Goal: Information Seeking & Learning: Learn about a topic

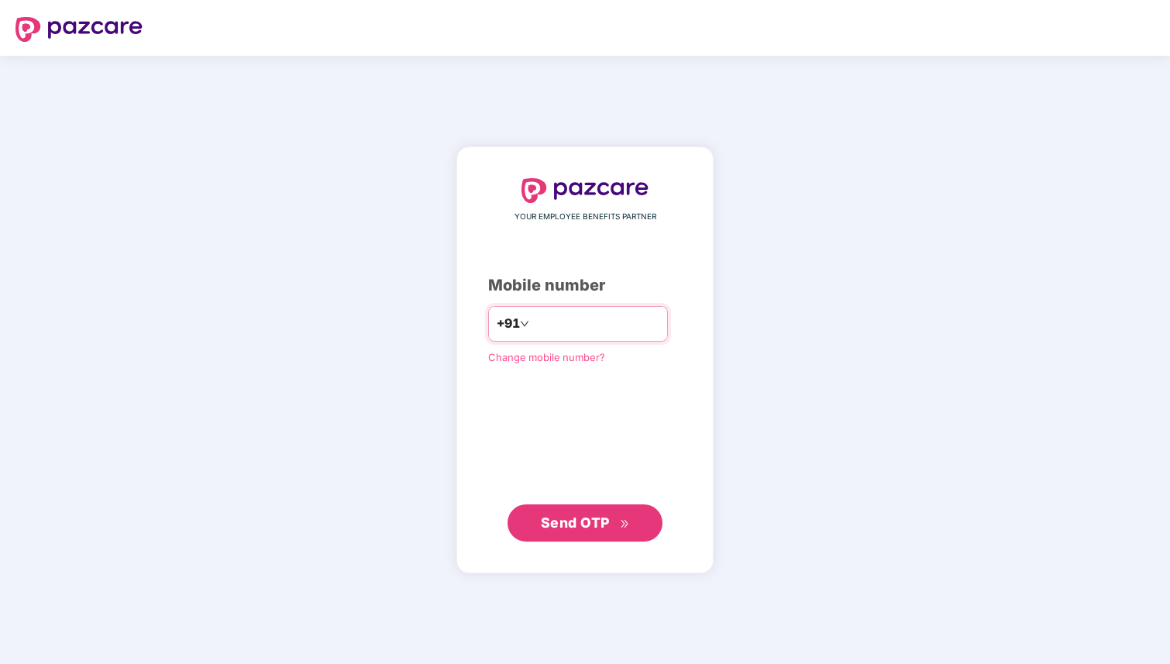
click at [557, 330] on input "number" at bounding box center [595, 323] width 127 height 25
type input "**********"
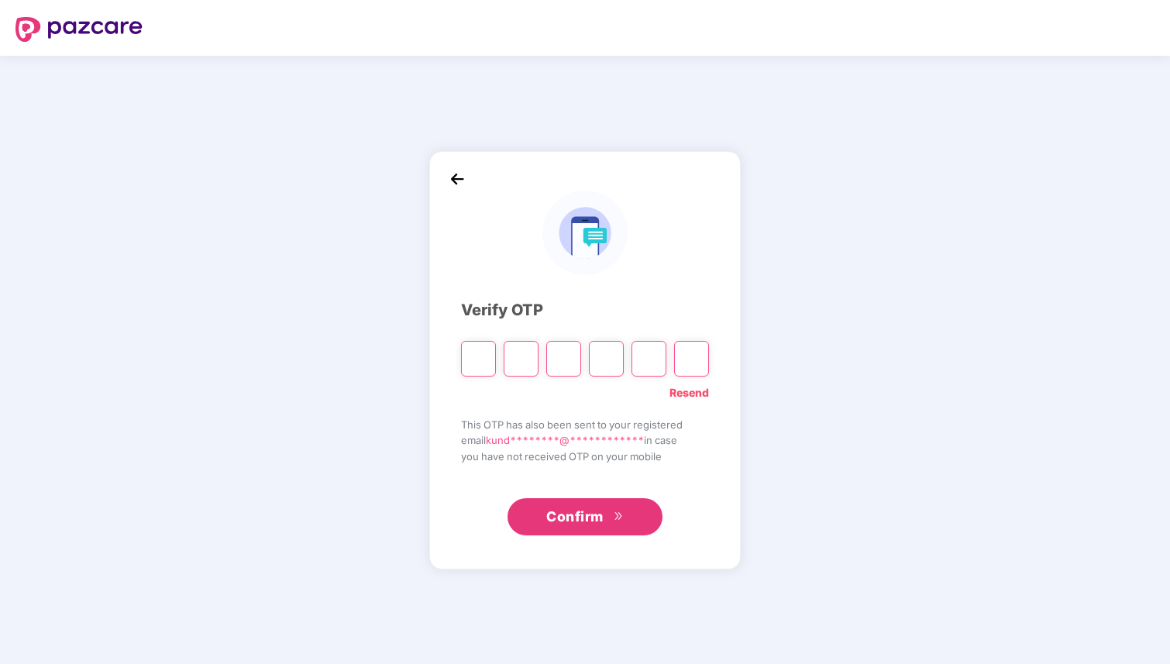
type input "*"
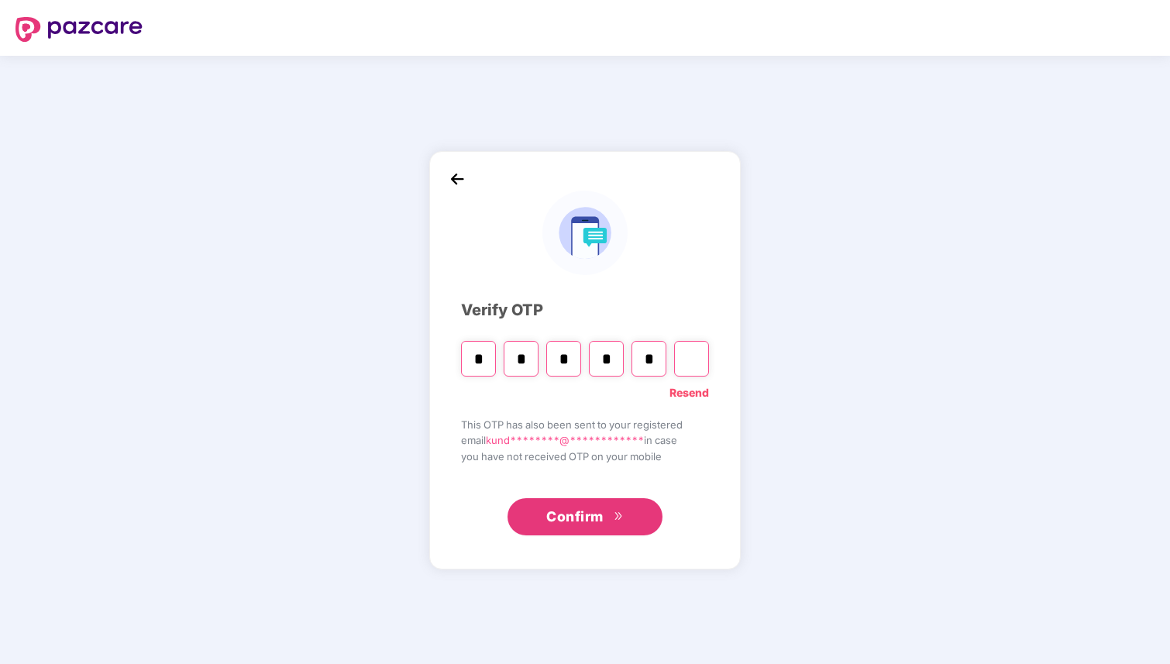
type input "*"
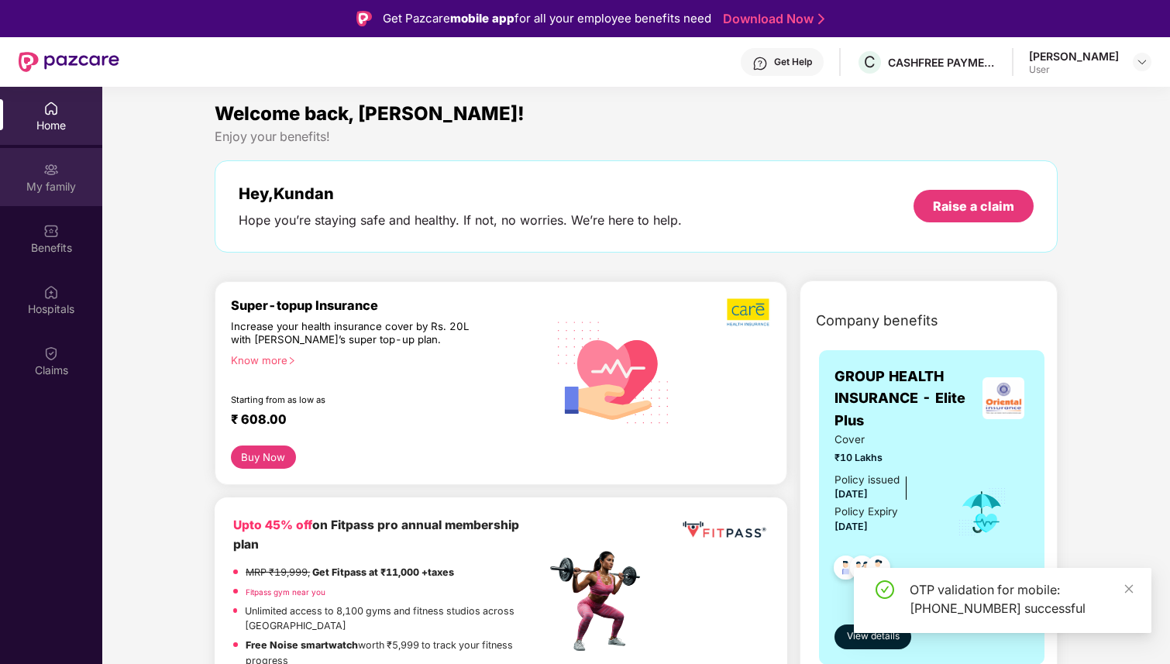
click at [63, 185] on div "My family" at bounding box center [51, 186] width 102 height 15
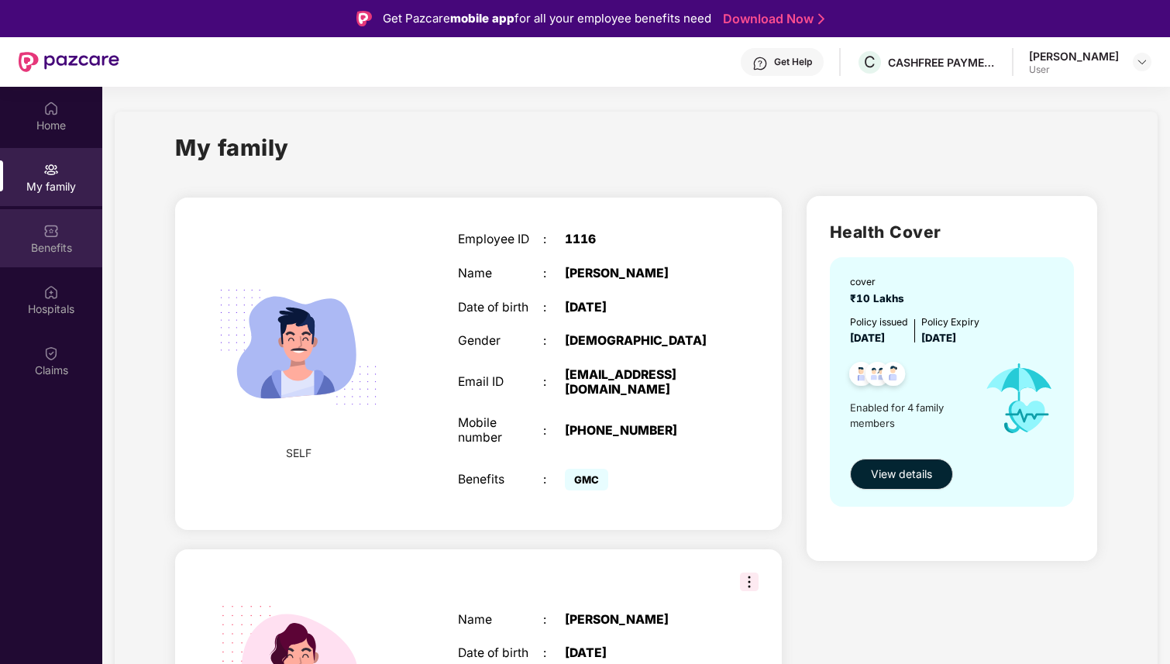
click at [60, 229] on div "Benefits" at bounding box center [51, 238] width 102 height 58
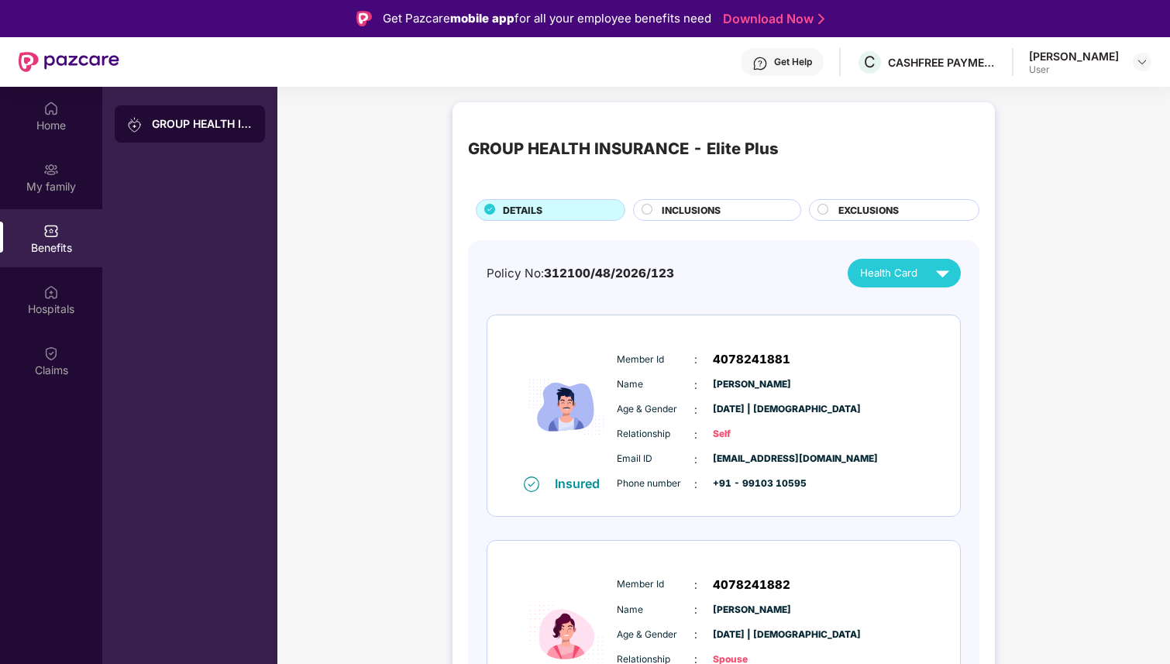
click at [694, 212] on span "INCLUSIONS" at bounding box center [691, 210] width 59 height 15
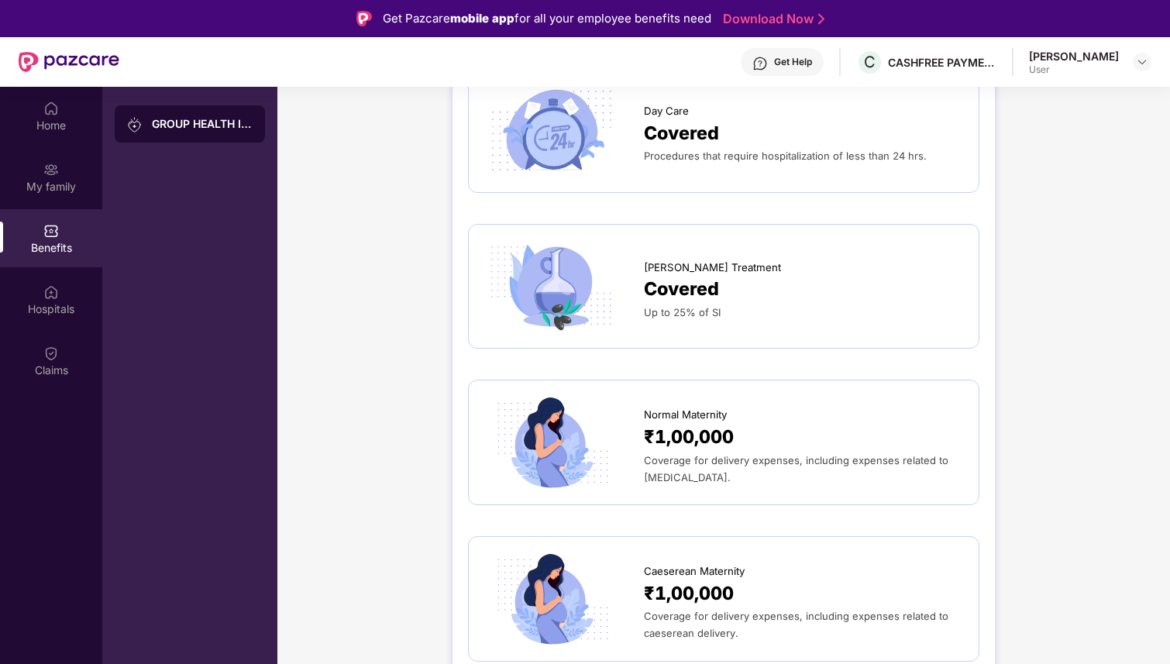
scroll to position [1498, 0]
drag, startPoint x: 642, startPoint y: 413, endPoint x: 745, endPoint y: 552, distance: 172.3
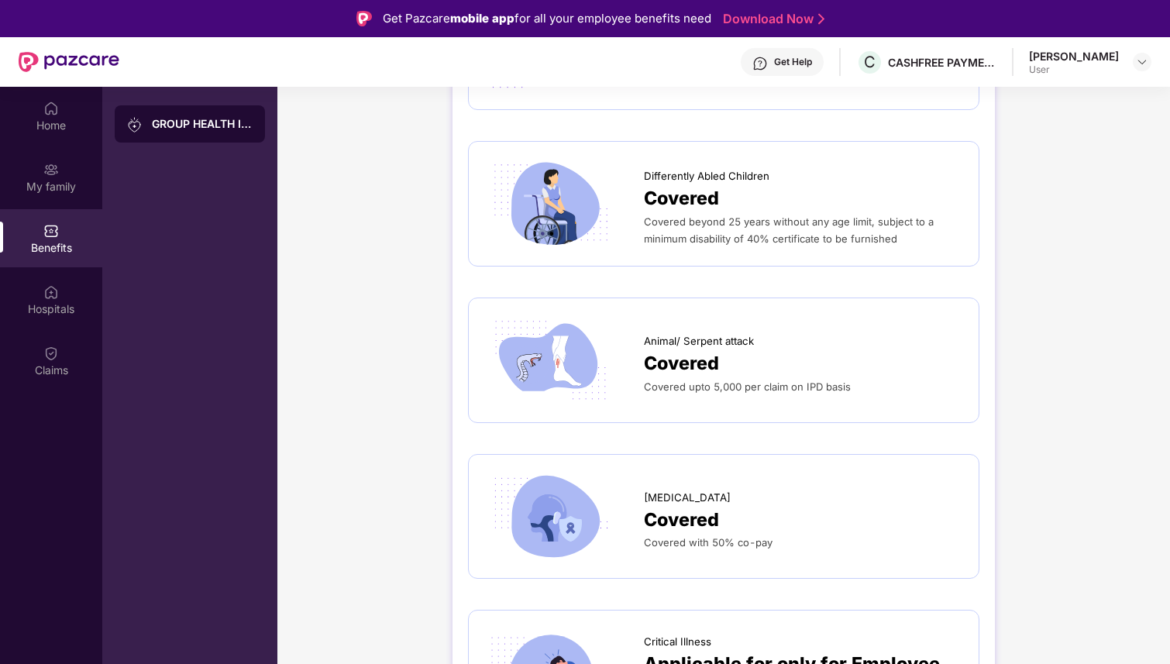
scroll to position [3345, 0]
click at [741, 378] on div "Covered upto 5,000 per claim on IPD basis" at bounding box center [803, 385] width 319 height 17
click at [680, 359] on span "Covered" at bounding box center [681, 363] width 75 height 29
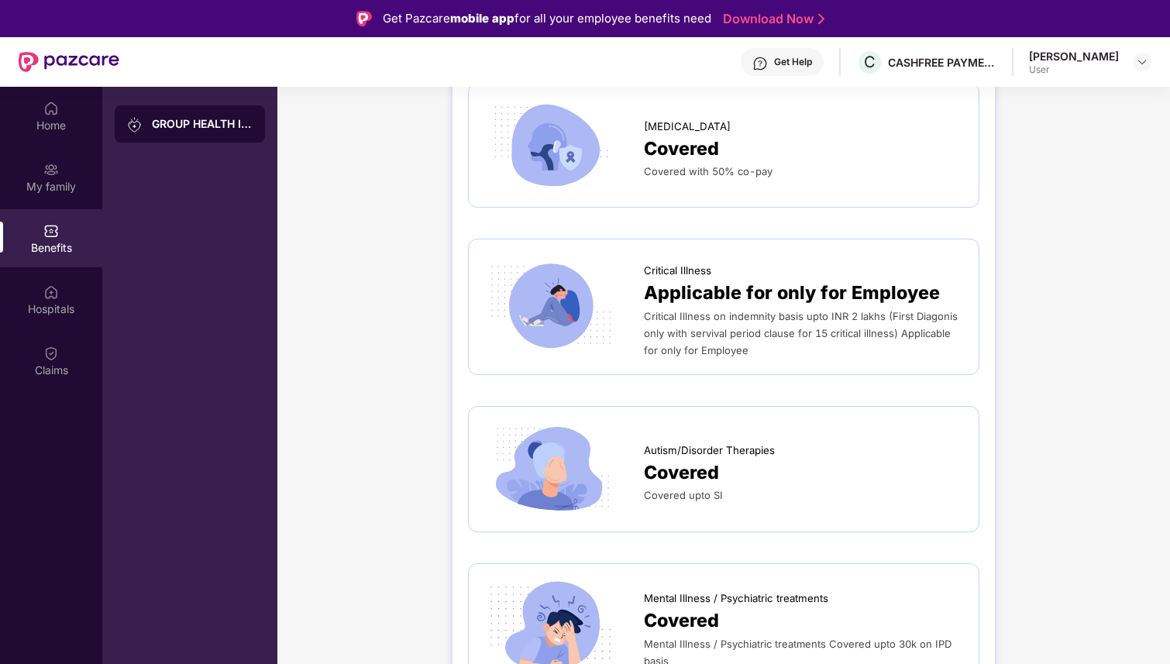
scroll to position [87, 0]
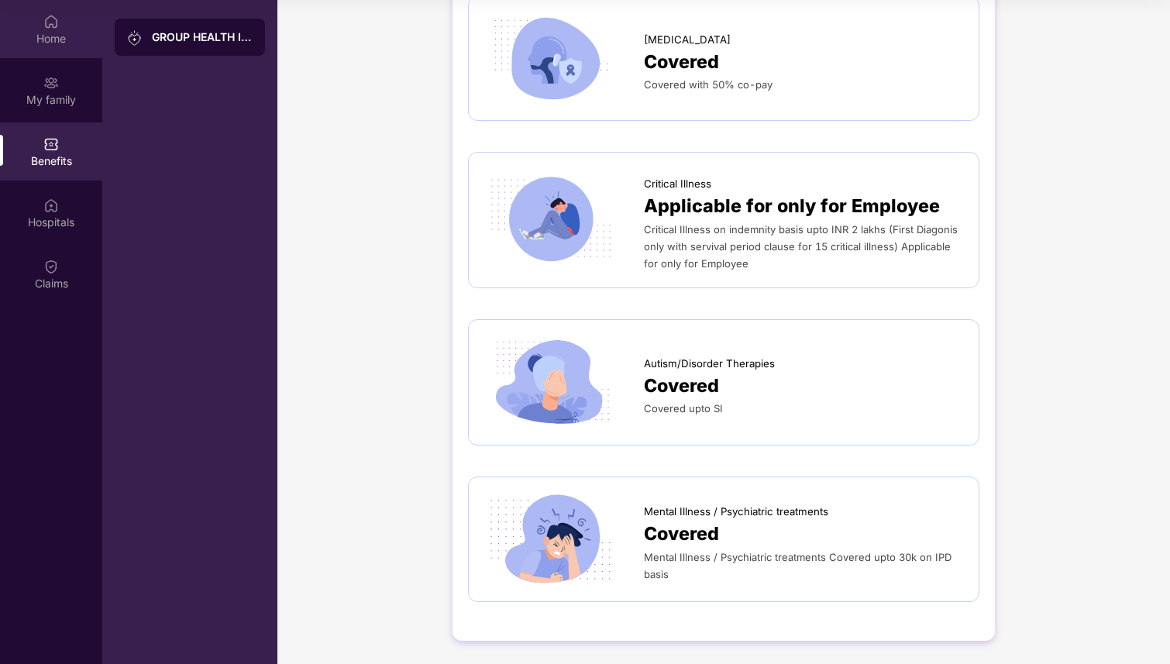
click at [61, 36] on div "Home" at bounding box center [51, 37] width 102 height 15
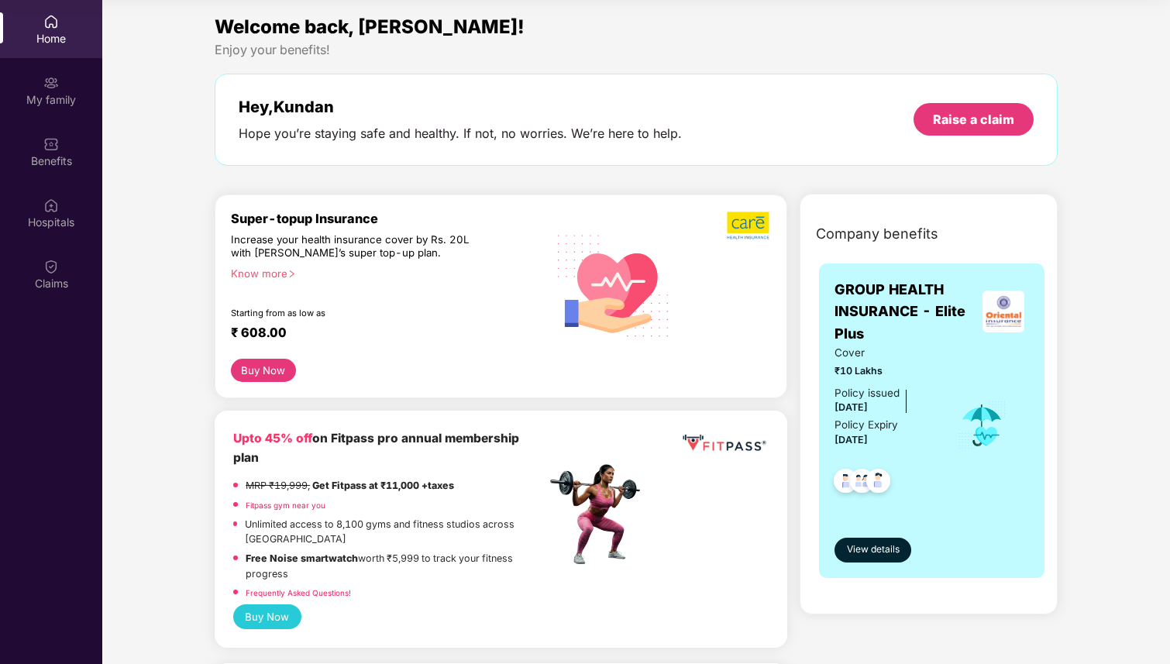
click at [669, 137] on div "Hope you’re staying safe and healthy. If not, no worries. We’re here to help." at bounding box center [460, 134] width 443 height 16
click at [884, 550] on span "View details" at bounding box center [873, 549] width 53 height 15
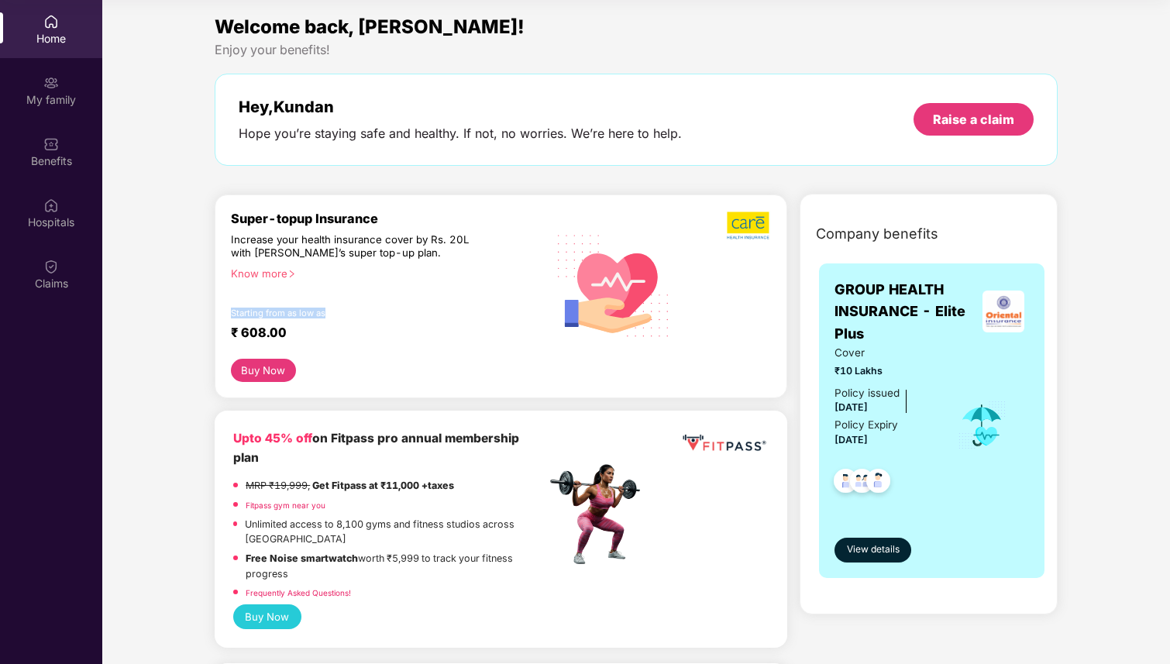
drag, startPoint x: 230, startPoint y: 312, endPoint x: 382, endPoint y: 311, distance: 151.9
click at [380, 312] on div "Super-topup Insurance Increase your health insurance cover by Rs. 20L with [PER…" at bounding box center [501, 296] width 573 height 205
click at [382, 311] on div "Starting from as low as" at bounding box center [355, 313] width 249 height 11
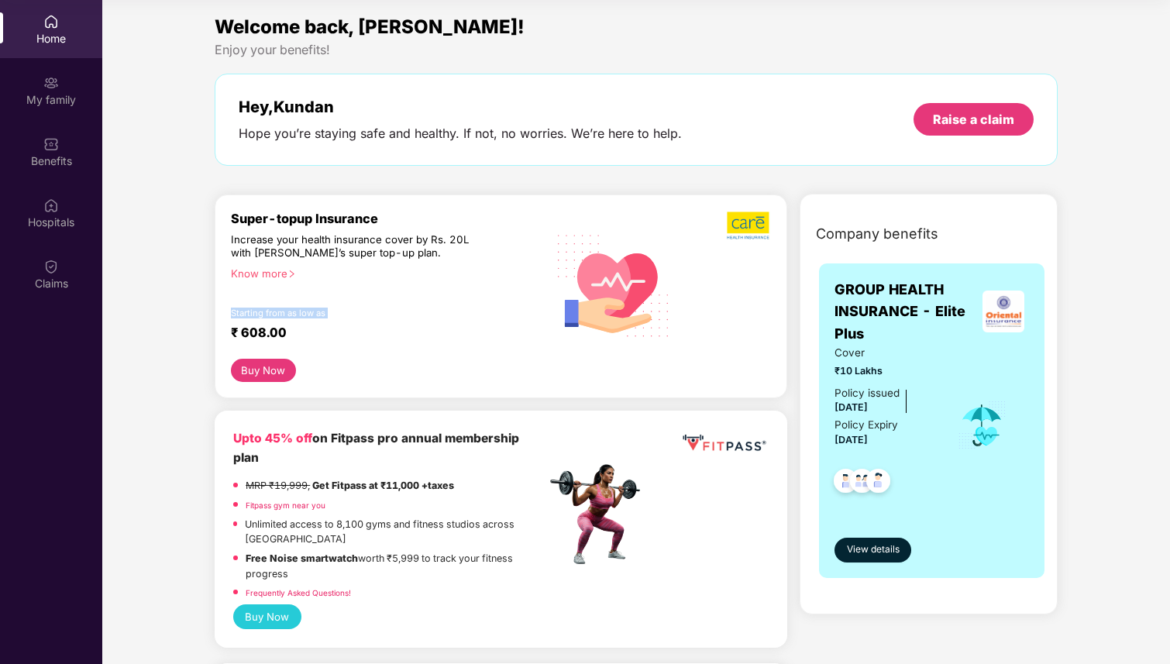
click at [382, 311] on div "Starting from as low as" at bounding box center [355, 313] width 249 height 11
click at [298, 314] on div "Starting from as low as" at bounding box center [355, 313] width 249 height 11
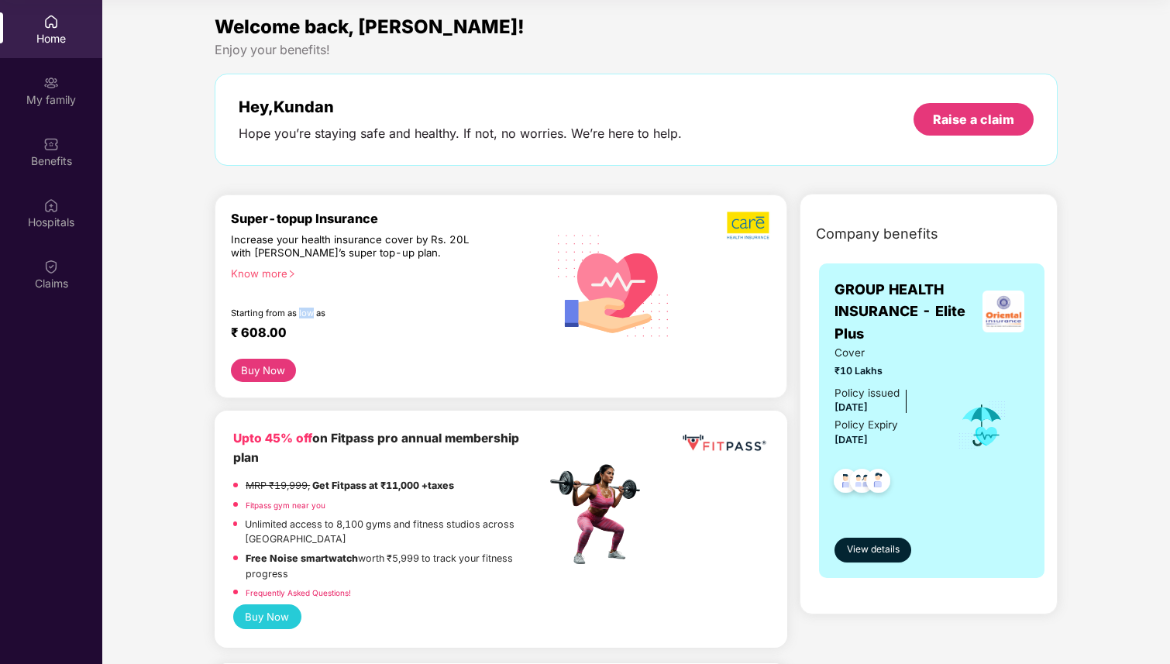
click at [298, 314] on div "Starting from as low as" at bounding box center [355, 313] width 249 height 11
click at [275, 442] on b "Upto 45% off" at bounding box center [272, 438] width 79 height 15
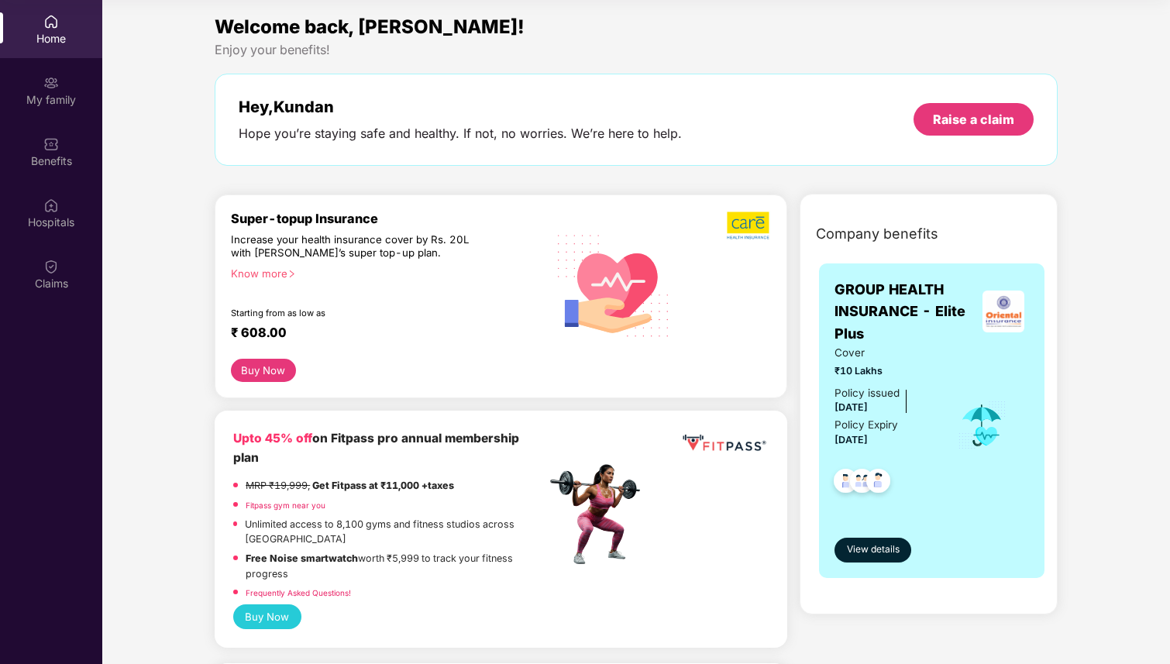
click at [275, 442] on b "Upto 45% off" at bounding box center [272, 438] width 79 height 15
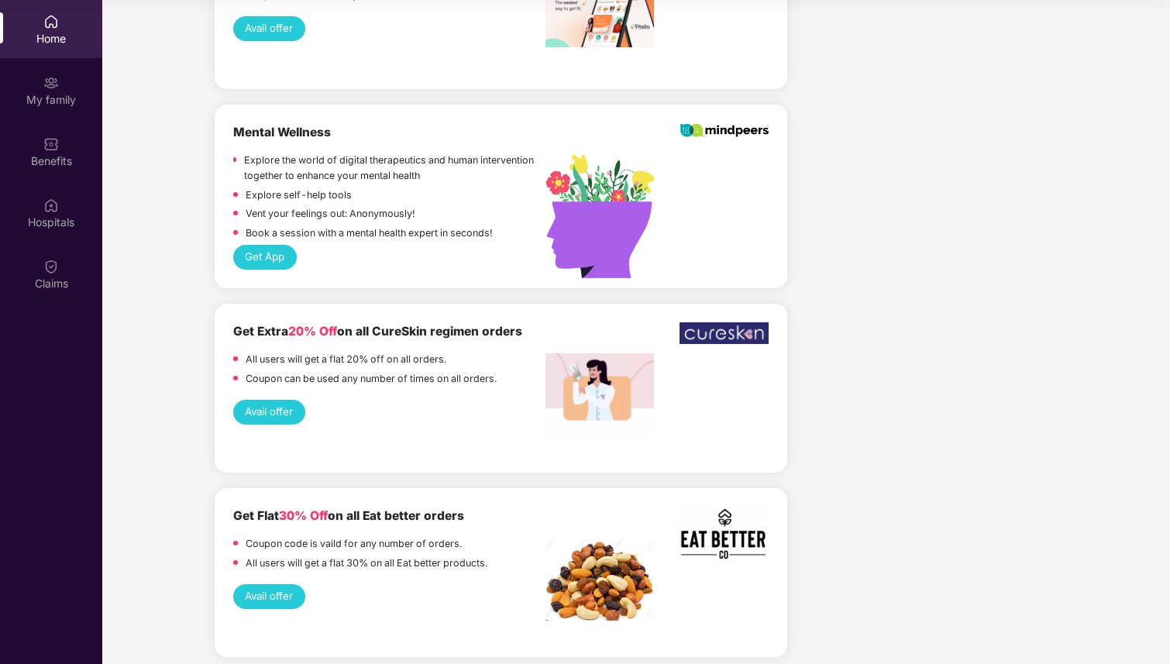
scroll to position [2447, 0]
